Goal: Information Seeking & Learning: Learn about a topic

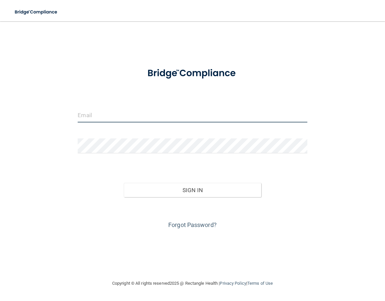
click at [129, 120] on input "email" at bounding box center [192, 115] width 229 height 15
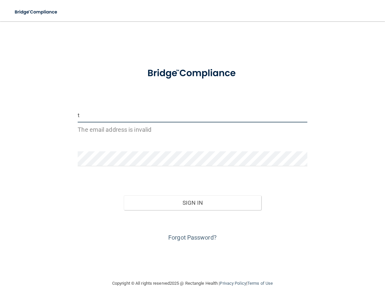
type input "[EMAIL_ADDRESS][DOMAIN_NAME]"
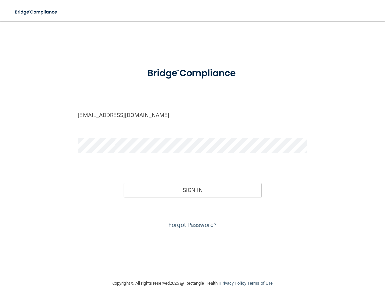
click at [124, 183] on button "Sign In" at bounding box center [193, 190] width 138 height 15
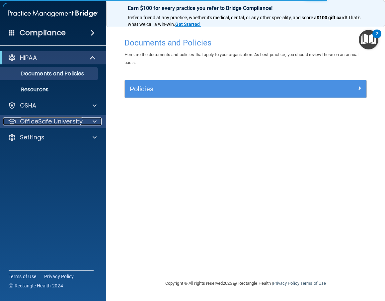
click at [96, 121] on span at bounding box center [95, 122] width 4 height 8
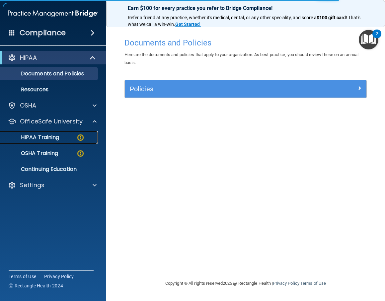
click at [61, 137] on div "HIPAA Training" at bounding box center [49, 137] width 91 height 7
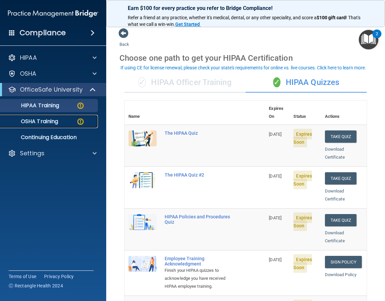
click at [57, 121] on p "OSHA Training" at bounding box center [31, 121] width 54 height 7
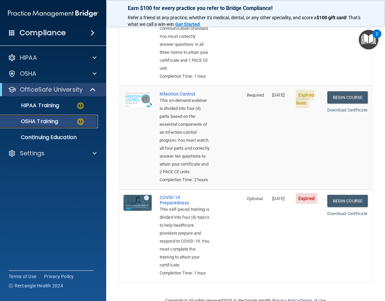
scroll to position [266, 0]
